Goal: Check status: Check status

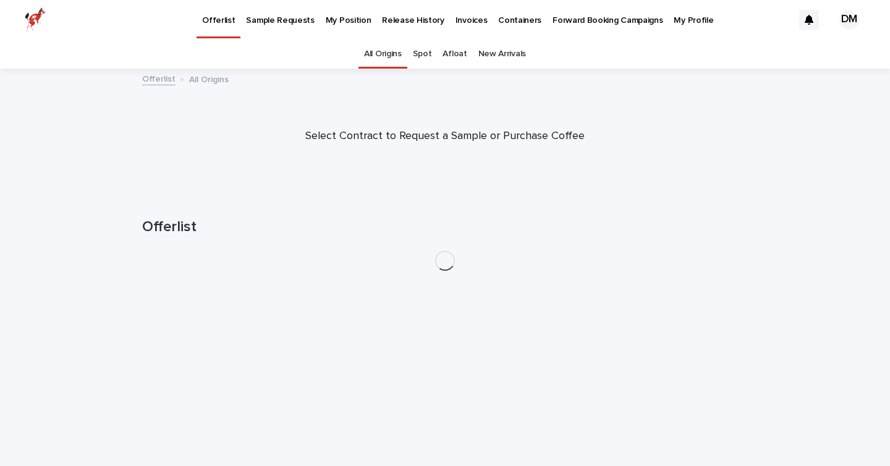
click at [346, 12] on p "My Position" at bounding box center [349, 13] width 46 height 26
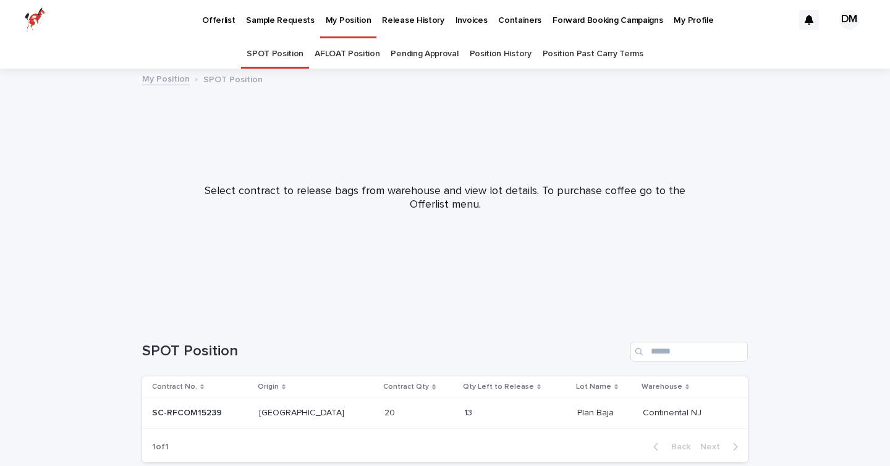
scroll to position [68, 0]
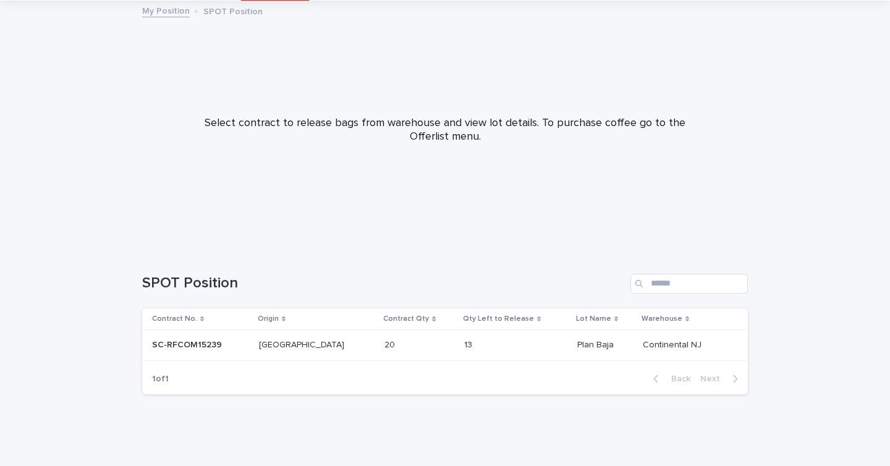
click at [249, 346] on p at bounding box center [200, 345] width 97 height 11
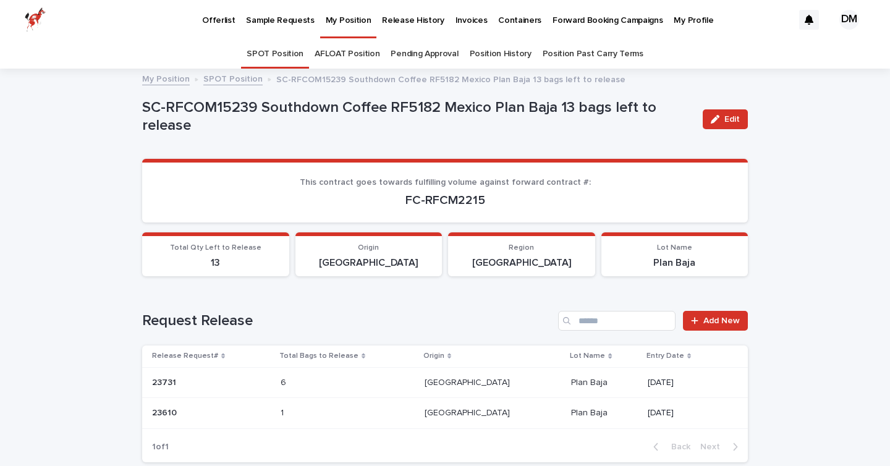
click at [411, 16] on p "Release History" at bounding box center [413, 13] width 62 height 26
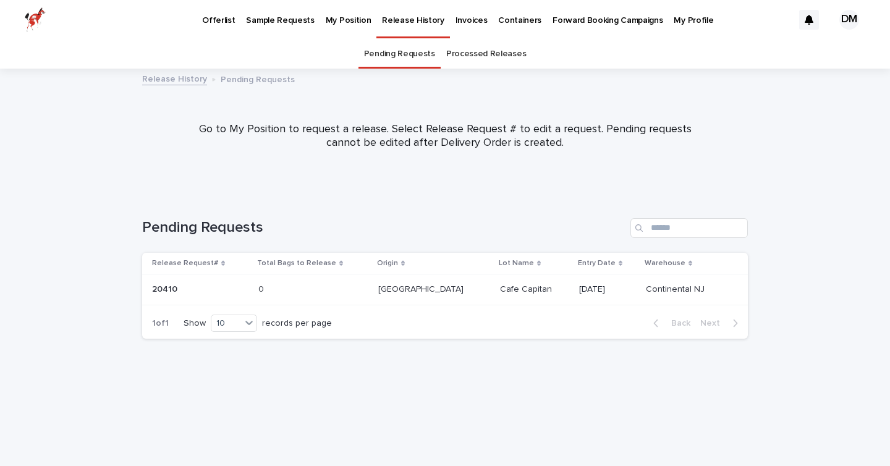
click at [478, 56] on link "Processed Releases" at bounding box center [486, 54] width 80 height 29
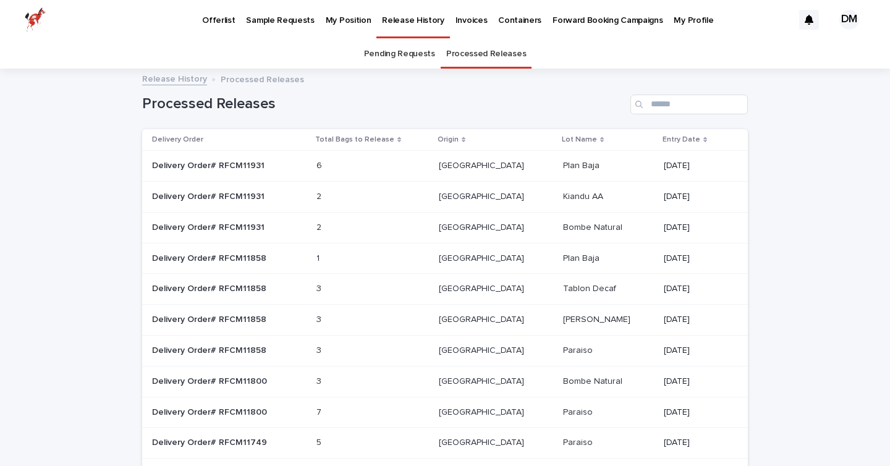
click at [377, 166] on p at bounding box center [348, 166] width 62 height 11
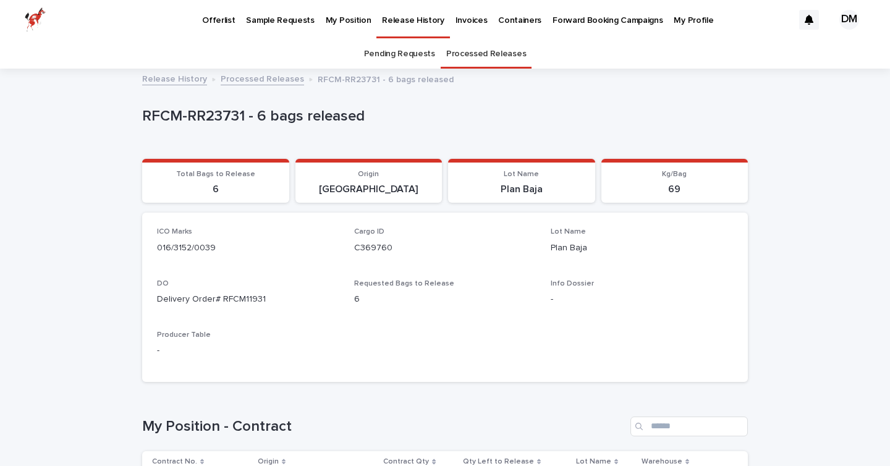
click at [469, 60] on link "Processed Releases" at bounding box center [486, 54] width 80 height 29
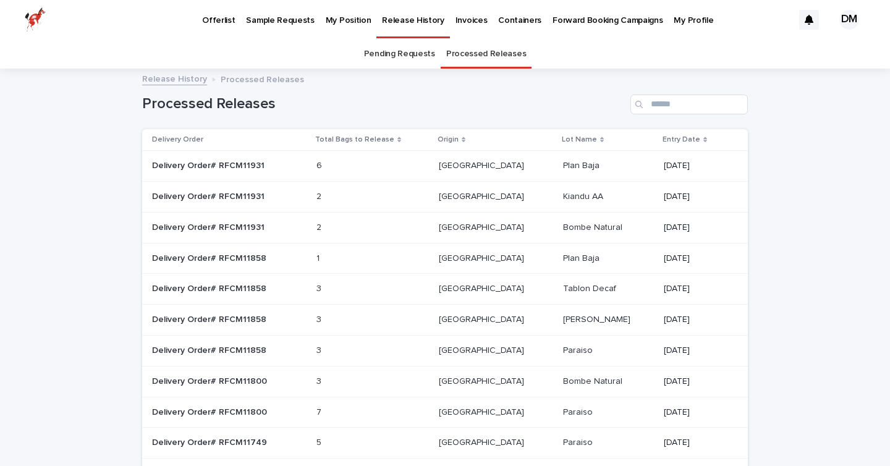
click at [344, 17] on p "My Position" at bounding box center [349, 13] width 46 height 26
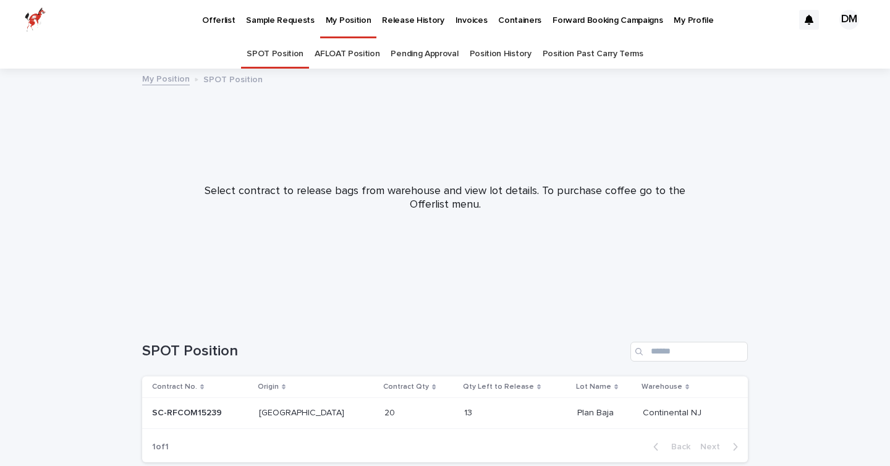
click at [249, 412] on p at bounding box center [200, 413] width 97 height 11
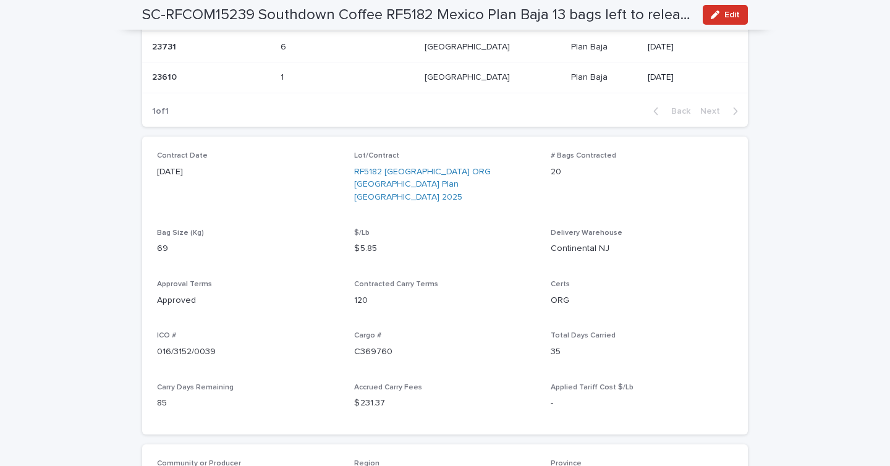
scroll to position [338, 0]
